Goal: Transaction & Acquisition: Purchase product/service

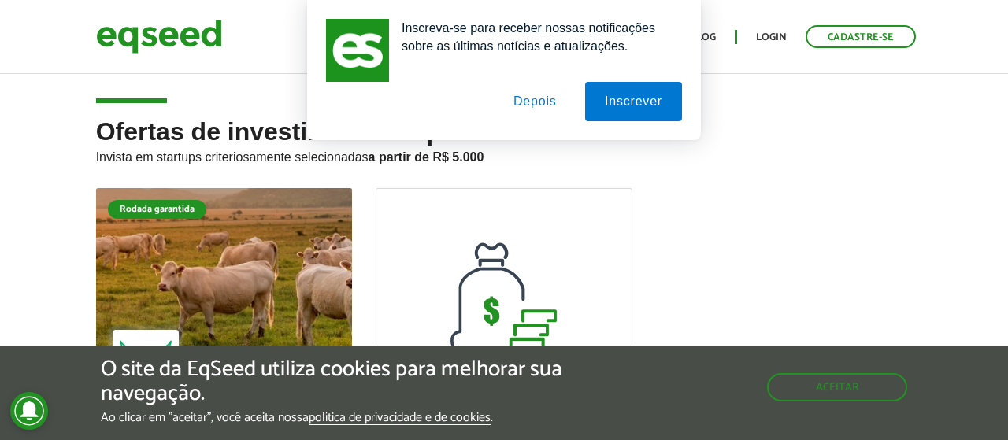
click at [543, 106] on button "Depois" at bounding box center [535, 101] width 83 height 39
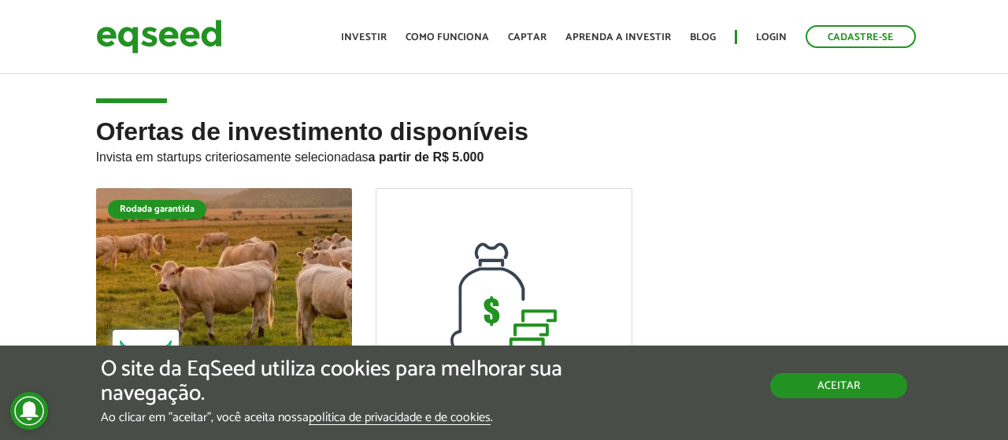
click at [829, 396] on button "Aceitar" at bounding box center [838, 385] width 137 height 25
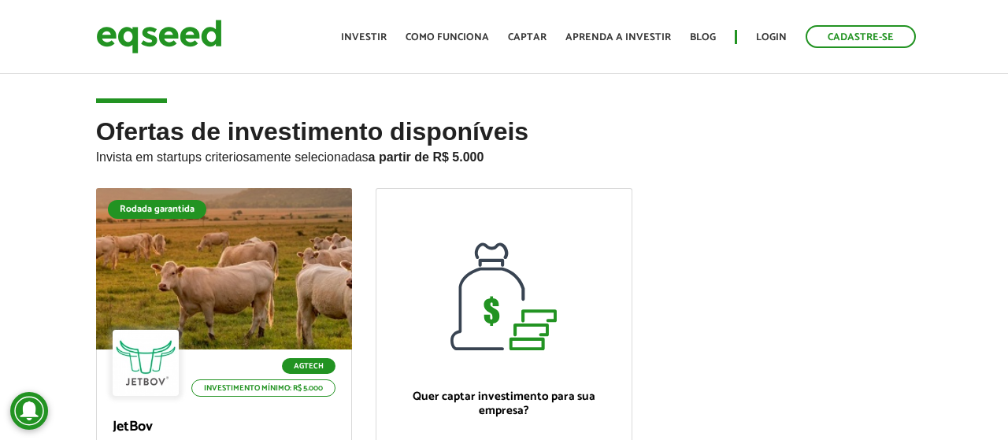
click at [693, 291] on ul "Rodada garantida Agtech Investimento mínimo: R$ 5.000 JetBov Plataforma Digital…" at bounding box center [504, 409] width 840 height 442
click at [384, 39] on link "Investir" at bounding box center [364, 37] width 46 height 10
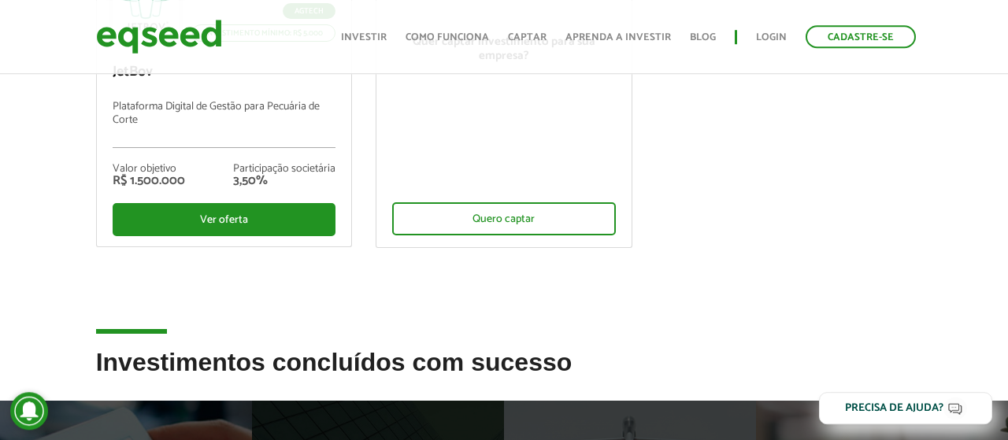
scroll to position [287, 0]
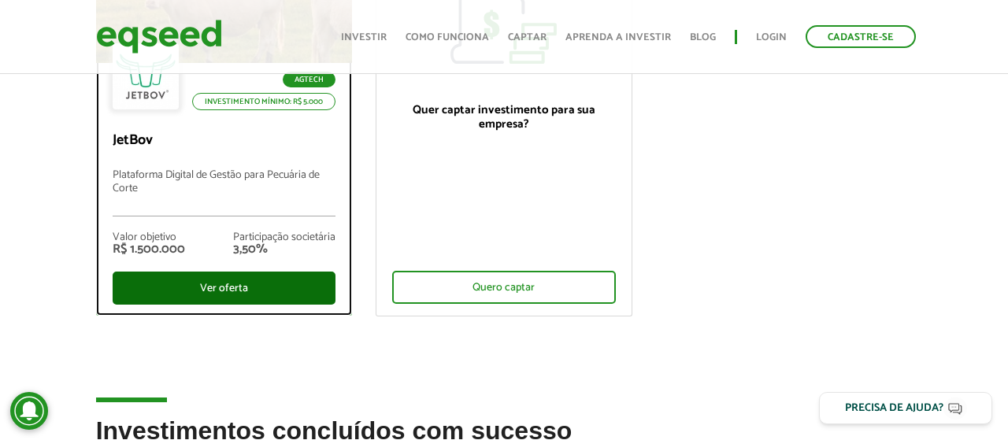
click at [261, 282] on div "Ver oferta" at bounding box center [225, 288] width 224 height 33
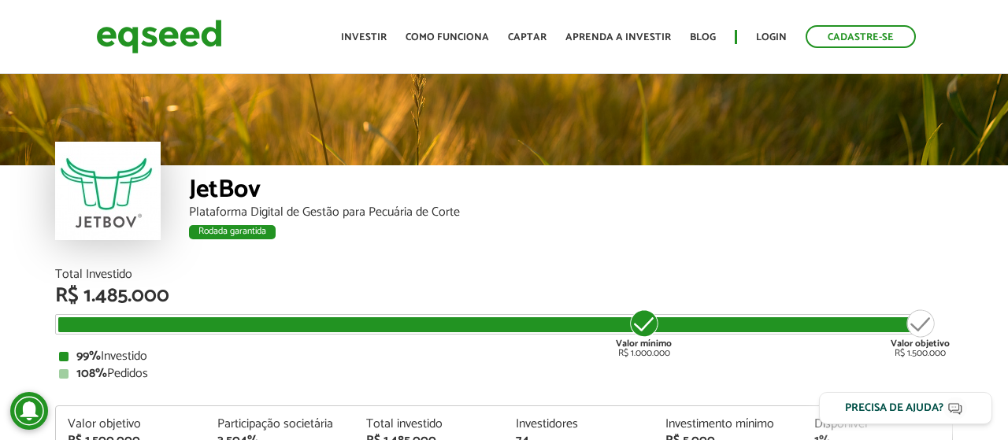
scroll to position [1854, 0]
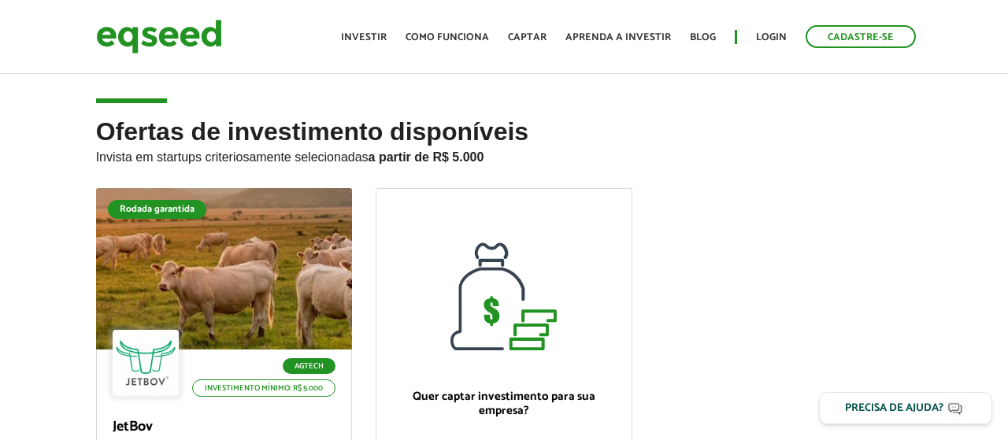
scroll to position [287, 0]
